Goal: Entertainment & Leisure: Consume media (video, audio)

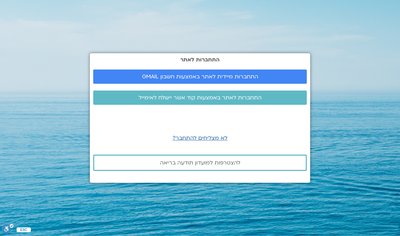
click at [247, 80] on span "התחברות מיידית לאתר באמצעות חשבון GMAIL" at bounding box center [200, 77] width 116 height 6
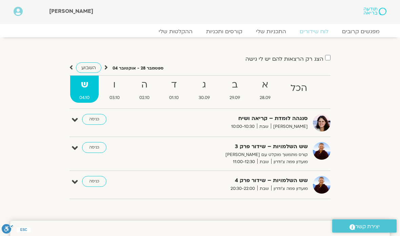
click at [119, 88] on strong "ו" at bounding box center [114, 84] width 28 height 15
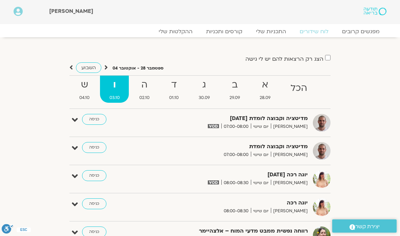
click at [141, 88] on strong "ה" at bounding box center [144, 84] width 28 height 15
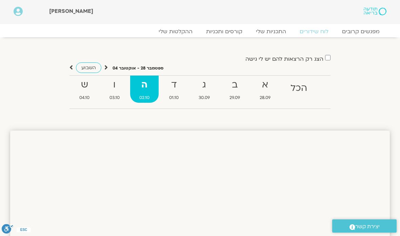
click at [174, 85] on strong "ד" at bounding box center [174, 84] width 28 height 15
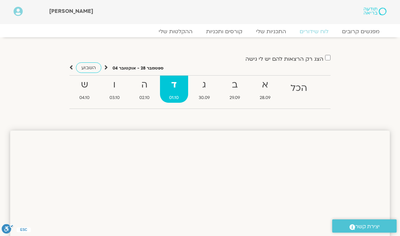
click at [206, 88] on strong "ג" at bounding box center [204, 84] width 29 height 15
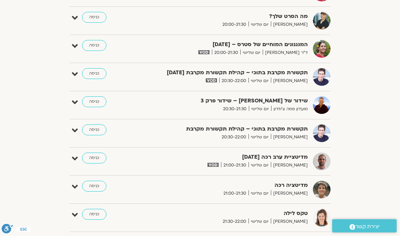
scroll to position [613, 0]
click at [92, 156] on link "כניסה" at bounding box center [94, 158] width 24 height 11
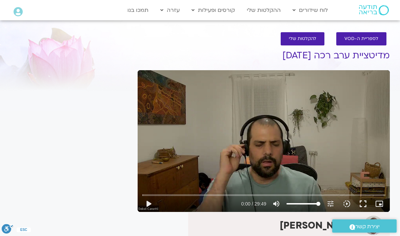
click at [152, 204] on button "play_arrow" at bounding box center [148, 204] width 16 height 16
click at [156, 198] on button "pause" at bounding box center [148, 204] width 16 height 16
click at [156, 194] on input "Seek" at bounding box center [263, 195] width 243 height 4
click at [154, 206] on button "play_arrow" at bounding box center [148, 204] width 16 height 16
click at [151, 203] on button "pause" at bounding box center [148, 204] width 16 height 16
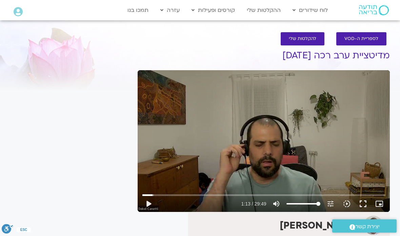
click at [0, 16] on section "Main Menu לוח שידורים לוח שידורים יומי תכניה שבועית ההקלטות שלי קורסים ופעילות …" at bounding box center [200, 10] width 400 height 20
click at [149, 207] on button "play_arrow" at bounding box center [148, 204] width 16 height 16
click at [130, 234] on div "It seems we can't find what you're looking for. It seems we can't find what you…" at bounding box center [70, 224] width 127 height 370
click at [11, 231] on icon ".a fill:#FFF;" at bounding box center [8, 228] width 12 height 9
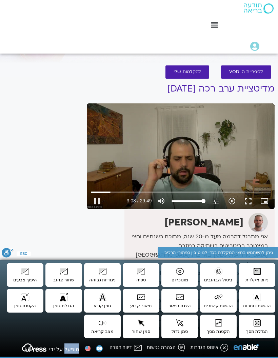
click at [177, 236] on button "הצהרת נגישות Alt+Q" at bounding box center [166, 349] width 40 height 12
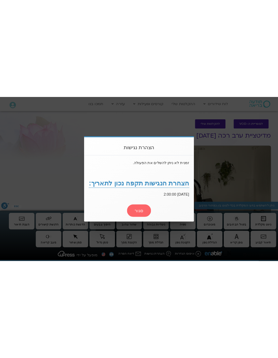
scroll to position [0, -18]
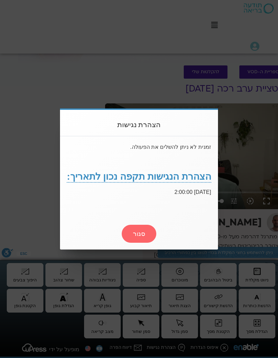
click at [243, 166] on div "הצהרת נגישות זמנית לא ניתן להשלים את הפעולה. הצהרת הנגישות תקפה נכון לתאריך: 1.…" at bounding box center [139, 179] width 278 height 358
click at [140, 229] on div "סגור" at bounding box center [139, 234] width 35 height 18
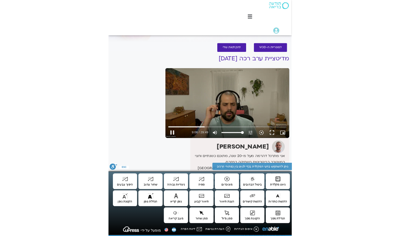
scroll to position [0, 0]
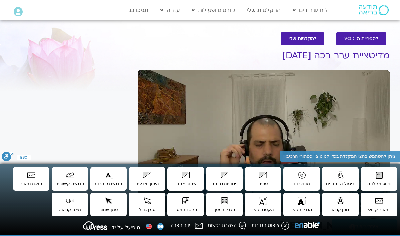
click at [85, 106] on div "It seems we can't find what you're looking for. It seems we can't find what you…" at bounding box center [70, 224] width 127 height 370
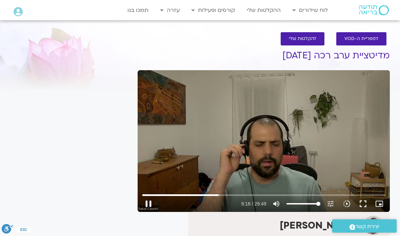
type input "558.585221980012"
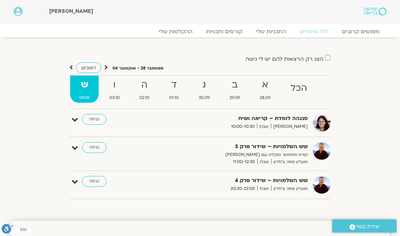
click at [235, 86] on strong "ב" at bounding box center [234, 84] width 29 height 15
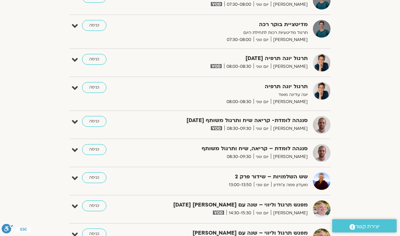
scroll to position [246, 0]
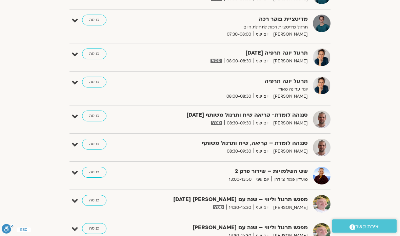
click at [92, 113] on link "כניסה" at bounding box center [94, 116] width 24 height 11
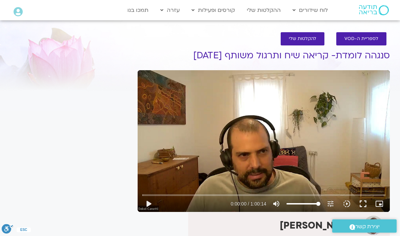
click at [150, 203] on button "play_arrow" at bounding box center [148, 204] width 16 height 16
type input "2.49529027666245"
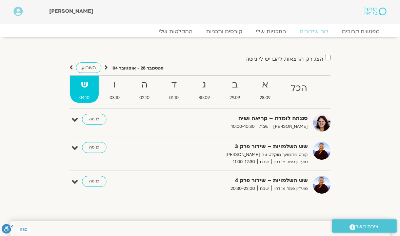
click at [265, 87] on strong "א" at bounding box center [265, 84] width 29 height 15
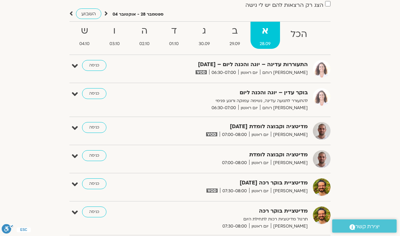
click at [90, 124] on link "כניסה" at bounding box center [94, 127] width 24 height 11
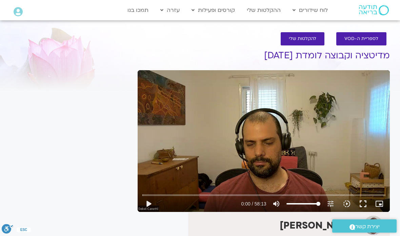
click at [150, 204] on button "play_arrow" at bounding box center [148, 204] width 16 height 16
type input "1987.28187856937"
